Goal: Task Accomplishment & Management: Manage account settings

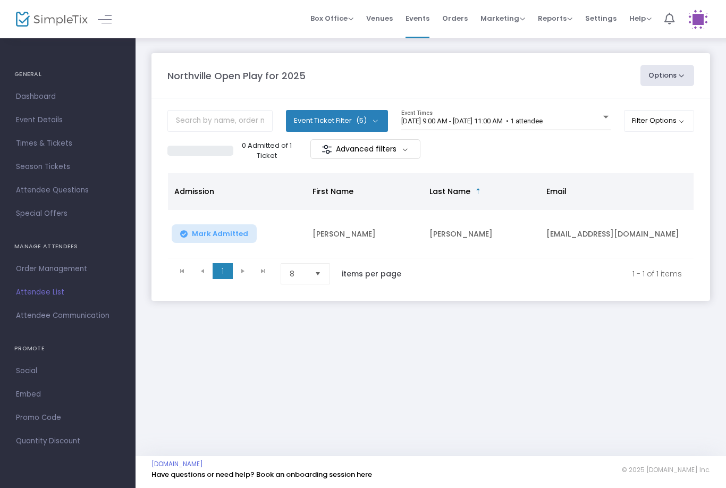
click at [498, 117] on span "[DATE] 9:00 AM - [DATE] 11:00 AM • 1 attendee" at bounding box center [471, 121] width 141 height 8
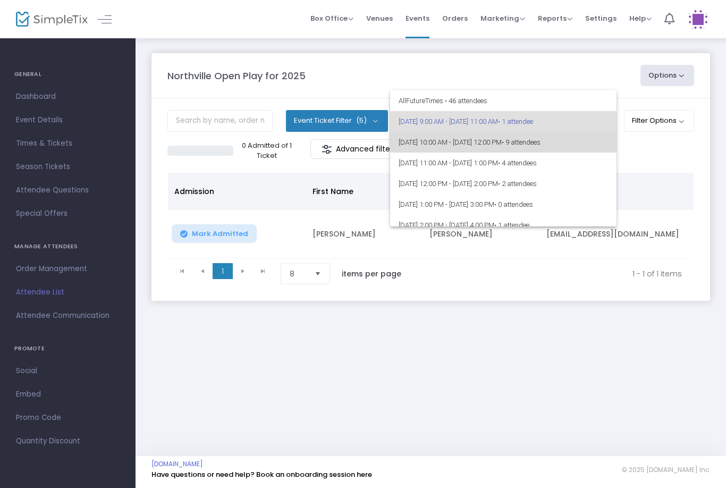
click at [496, 146] on span "8/23/2025 @ 10:00 AM - 8/23/2025 @ 12:00 PM • 9 attendees" at bounding box center [504, 142] width 210 height 21
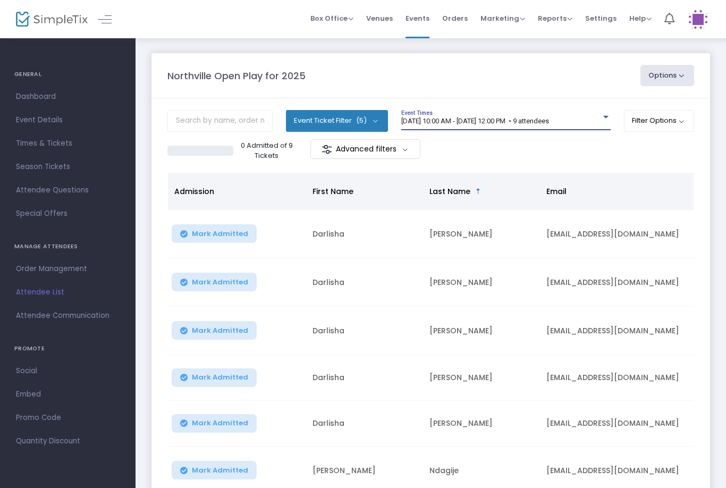
click at [516, 123] on span "8/23/2025 @ 10:00 AM - 8/23/2025 @ 12:00 PM • 9 attendees" at bounding box center [475, 121] width 148 height 8
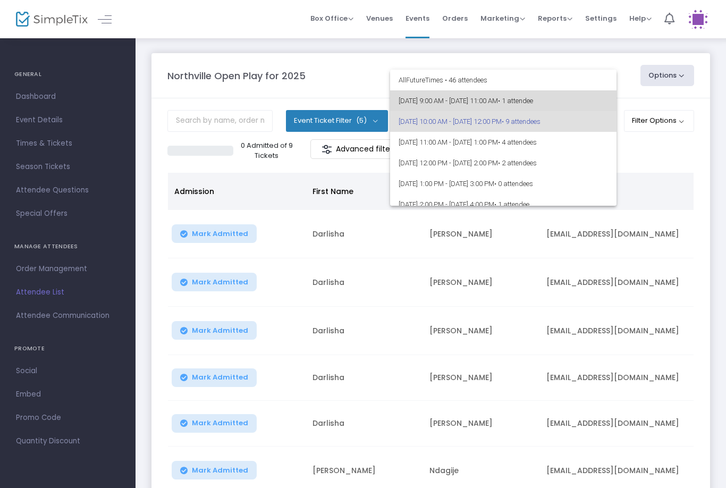
click at [519, 94] on span "8/23/2025 @ 9:00 AM - 8/23/2025 @ 11:00 AM • 1 attendee" at bounding box center [504, 100] width 210 height 21
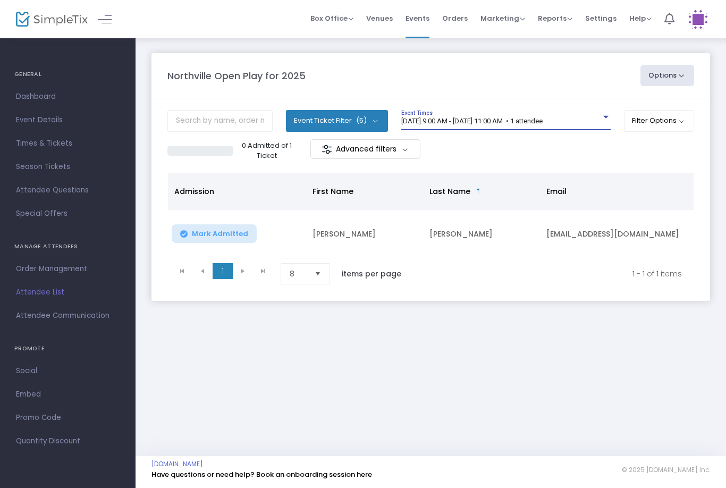
click at [486, 118] on span "[DATE] 9:00 AM - [DATE] 11:00 AM • 1 attendee" at bounding box center [471, 121] width 141 height 8
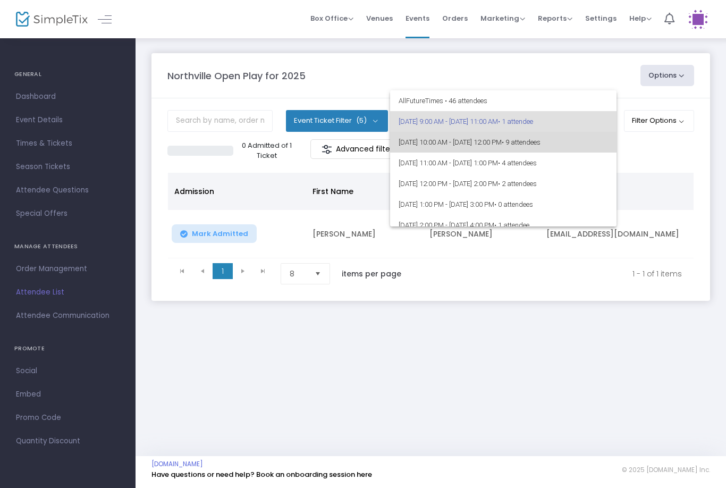
click at [467, 143] on span "8/23/2025 @ 10:00 AM - 8/23/2025 @ 12:00 PM • 9 attendees" at bounding box center [504, 142] width 210 height 21
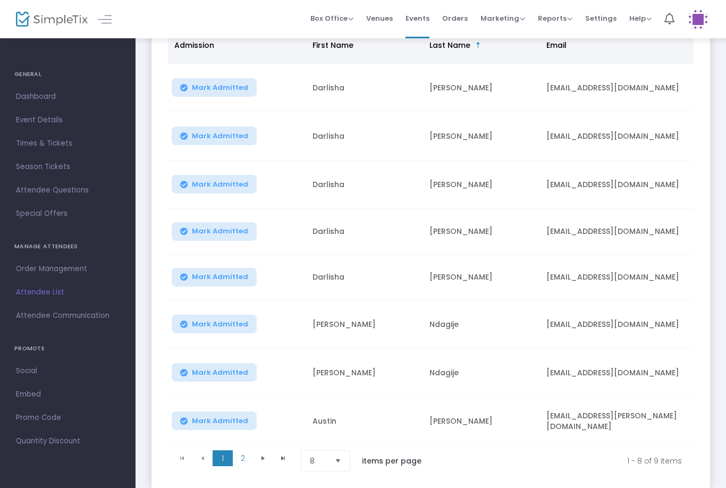
scroll to position [178, 0]
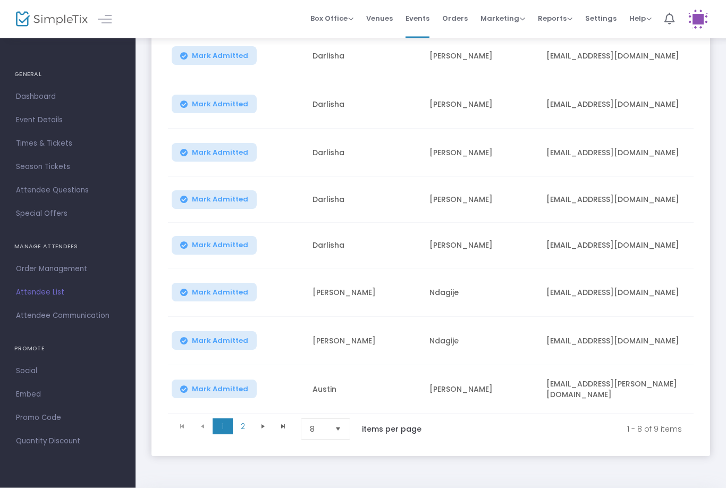
click at [323, 410] on td "Austin" at bounding box center [364, 390] width 117 height 48
click at [322, 410] on td "Austin" at bounding box center [364, 390] width 117 height 48
click at [330, 425] on span "8" at bounding box center [318, 430] width 25 height 20
click at [330, 464] on li "25" at bounding box center [326, 469] width 51 height 21
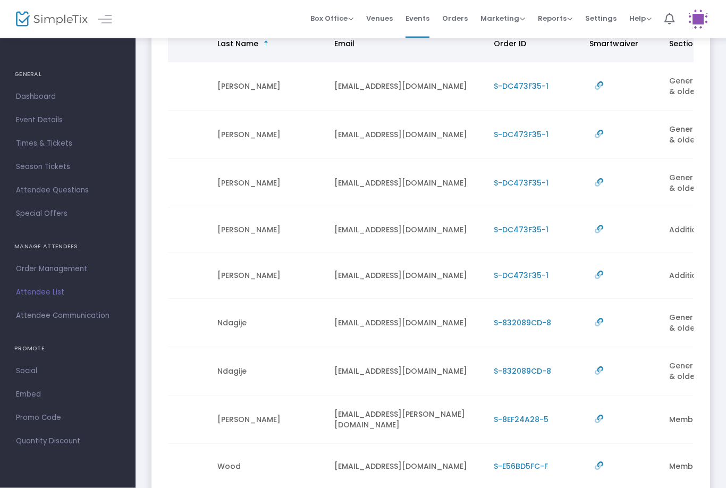
scroll to position [0, 214]
